Goal: Information Seeking & Learning: Find specific fact

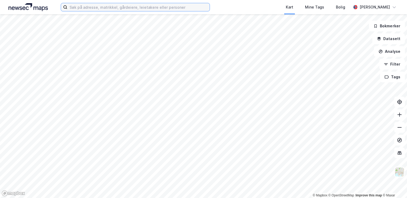
click at [170, 9] on input at bounding box center [138, 7] width 142 height 8
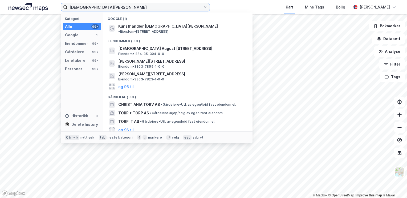
type input "Christian torp saure"
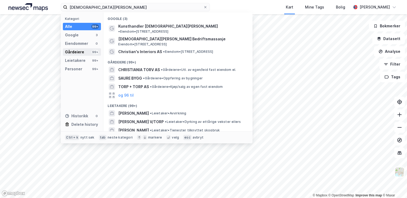
click at [77, 53] on div "Gårdeiere" at bounding box center [74, 52] width 19 height 6
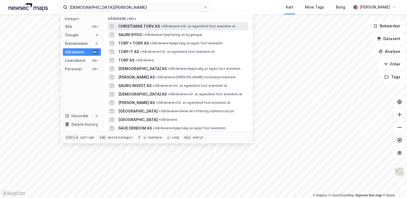
click at [138, 24] on span "CHRISTIANIA TORV AS" at bounding box center [139, 26] width 42 height 6
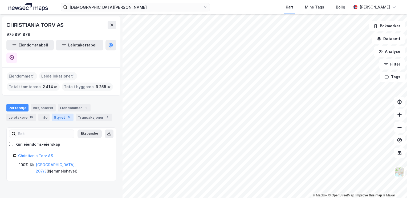
click at [66, 115] on div "5" at bounding box center [68, 117] width 5 height 5
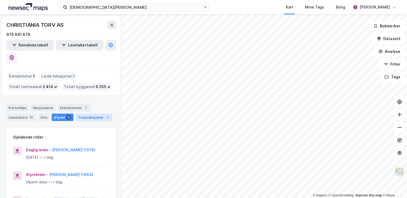
click at [95, 114] on div "Transaksjoner 1" at bounding box center [94, 117] width 36 height 7
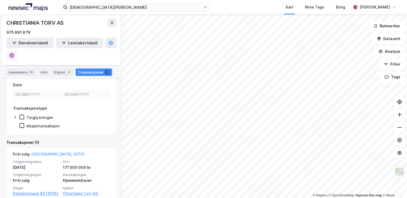
scroll to position [74, 0]
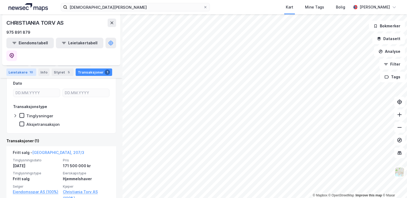
click at [14, 72] on div "Leietakere 10" at bounding box center [21, 72] width 30 height 7
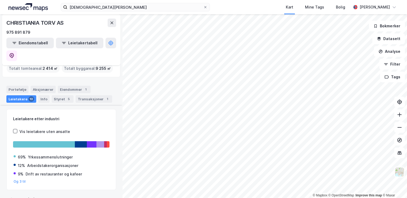
scroll to position [74, 0]
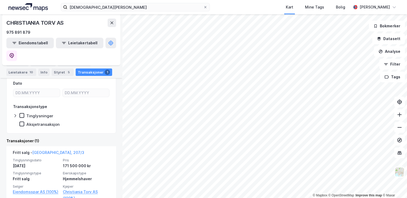
scroll to position [74, 0]
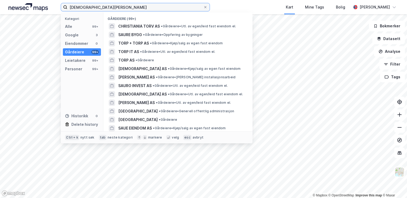
click at [142, 9] on input "Christian torp saure" at bounding box center [135, 7] width 136 height 8
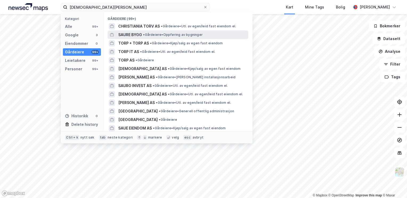
click at [131, 36] on span "SAURE BYGG" at bounding box center [130, 35] width 24 height 6
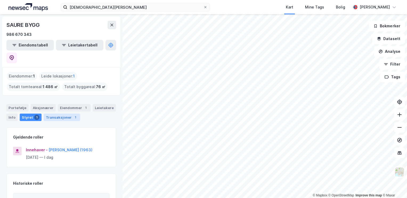
click at [65, 114] on div "Transaksjoner 1" at bounding box center [62, 117] width 36 height 7
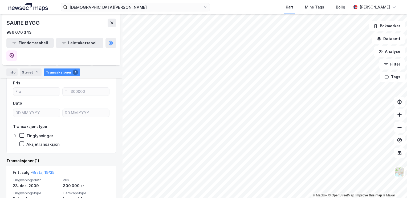
scroll to position [74, 0]
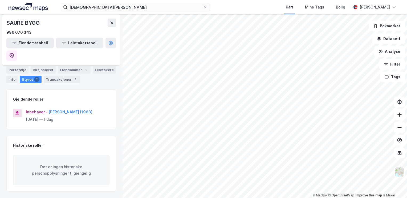
scroll to position [24, 0]
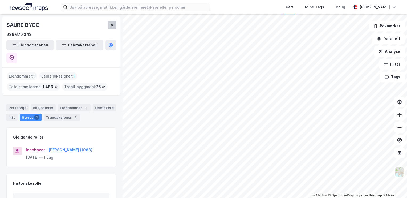
click at [112, 26] on icon at bounding box center [112, 25] width 4 height 4
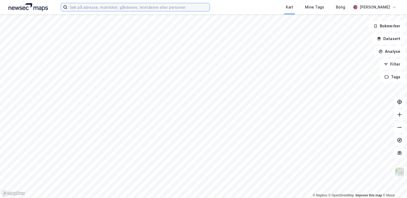
click at [114, 8] on input at bounding box center [138, 7] width 142 height 8
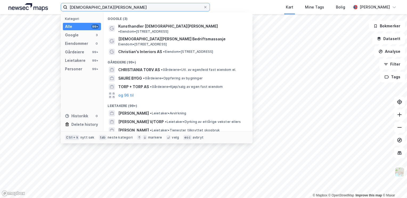
type input "[DEMOGRAPHIC_DATA][PERSON_NAME]"
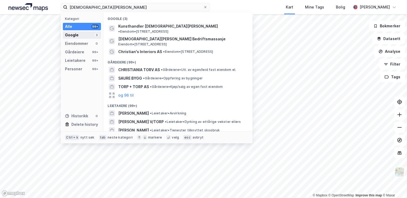
click at [72, 37] on div "Google" at bounding box center [72, 35] width 14 height 6
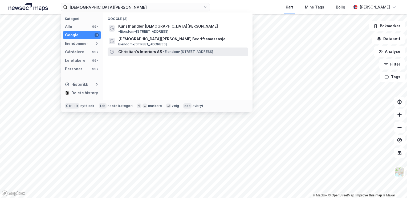
click at [137, 49] on span "Christian's Interiors AS" at bounding box center [140, 52] width 44 height 6
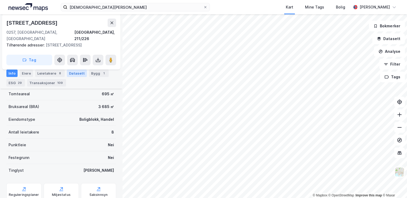
scroll to position [133, 0]
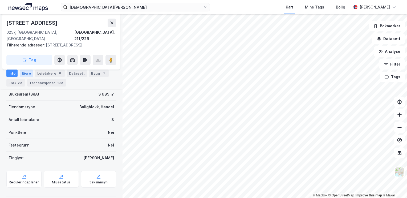
click at [22, 72] on div "Eiere" at bounding box center [26, 73] width 13 height 7
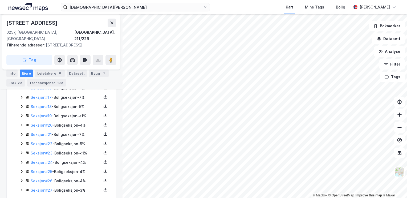
scroll to position [276, 0]
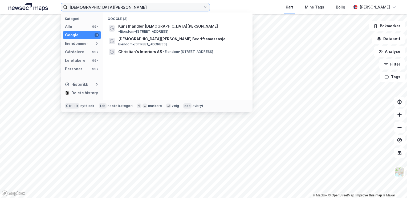
click at [124, 8] on input "[DEMOGRAPHIC_DATA][PERSON_NAME]" at bounding box center [135, 7] width 136 height 8
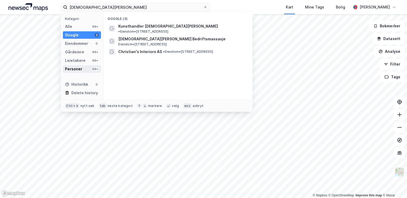
click at [72, 69] on div "Personer" at bounding box center [73, 69] width 17 height 6
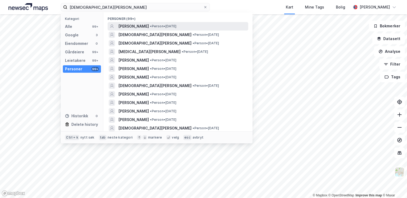
click at [129, 27] on span "[PERSON_NAME]" at bounding box center [133, 26] width 31 height 6
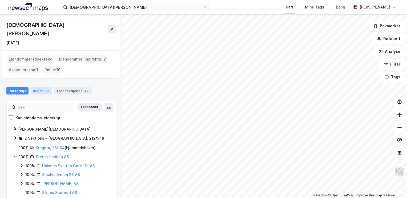
click at [36, 87] on div "Roller 10" at bounding box center [41, 90] width 21 height 7
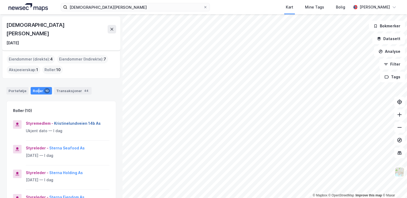
scroll to position [53, 0]
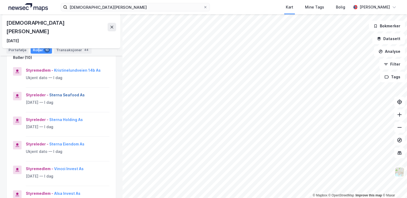
click at [0, 0] on button "Sterna Seafood As" at bounding box center [0, 0] width 0 height 0
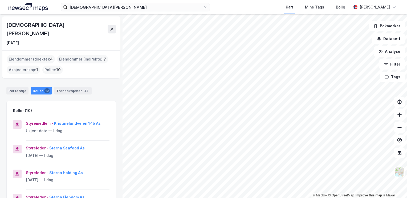
click at [39, 87] on div "Roller 10" at bounding box center [41, 90] width 21 height 7
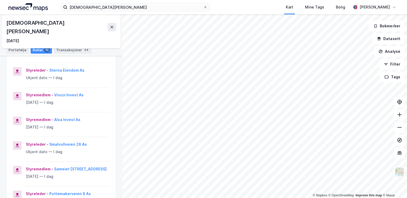
scroll to position [133, 0]
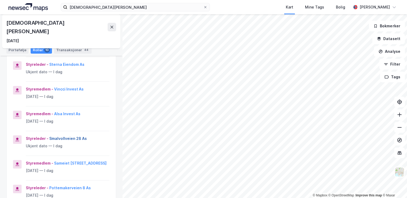
click at [0, 0] on button "Smalvollveien 28 As" at bounding box center [0, 0] width 0 height 0
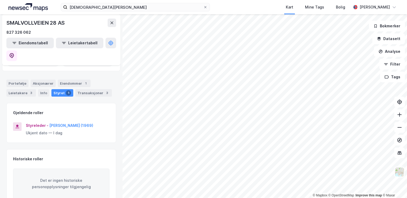
scroll to position [42, 0]
click at [86, 89] on div "Transaksjoner 3" at bounding box center [93, 92] width 36 height 7
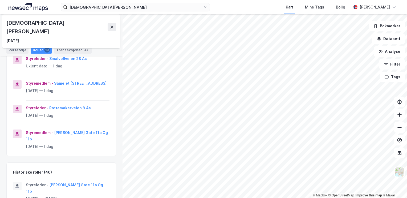
scroll to position [213, 0]
click at [0, 0] on button "[PERSON_NAME] Gate 11a Og 11b" at bounding box center [0, 0] width 0 height 0
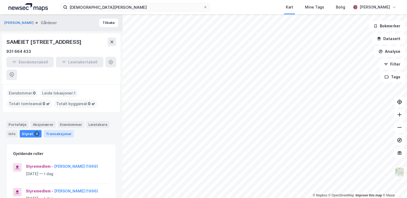
click at [58, 131] on div "Transaksjoner" at bounding box center [59, 133] width 30 height 7
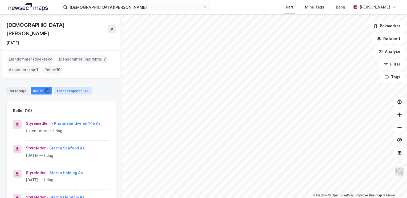
click at [65, 87] on div "Transaksjoner 44" at bounding box center [73, 90] width 38 height 7
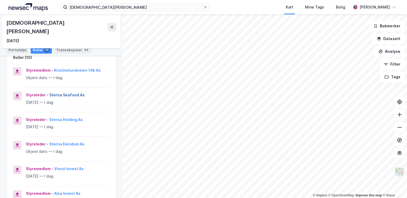
click at [0, 0] on button "Sterna Seafood As" at bounding box center [0, 0] width 0 height 0
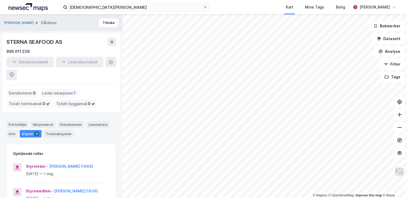
click at [74, 90] on span "1" at bounding box center [75, 93] width 2 height 6
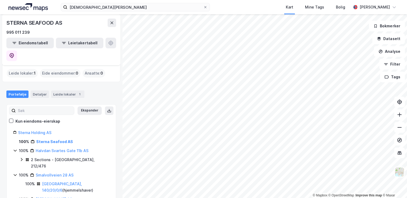
scroll to position [27, 0]
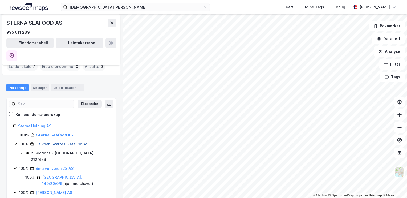
click at [60, 142] on link "Halvdan Svartes Gate 11b AS" at bounding box center [62, 144] width 53 height 5
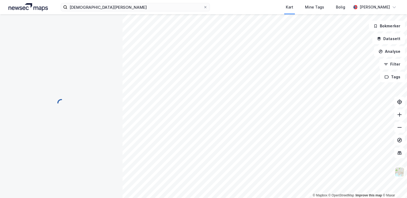
scroll to position [0, 0]
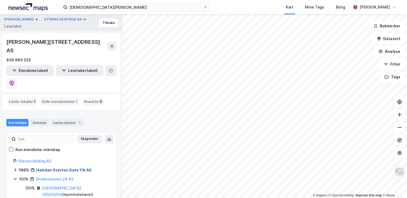
click at [55, 168] on link "Halvdan Svartes Gate 11b AS" at bounding box center [63, 170] width 55 height 5
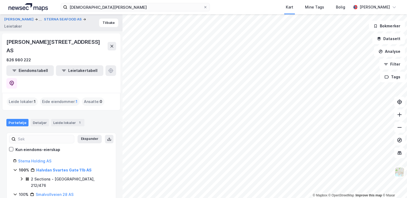
scroll to position [39, 0]
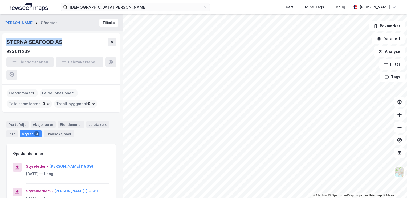
drag, startPoint x: 63, startPoint y: 41, endPoint x: 5, endPoint y: 44, distance: 57.5
click at [5, 44] on div "STERNA SEAFOOD AS 995 011 239 Eiendomstabell Leietakertabell" at bounding box center [61, 59] width 118 height 51
drag, startPoint x: 5, startPoint y: 44, endPoint x: 22, endPoint y: 44, distance: 16.5
copy div "STERNA SEAFOOD AS"
